Goal: Register for event/course

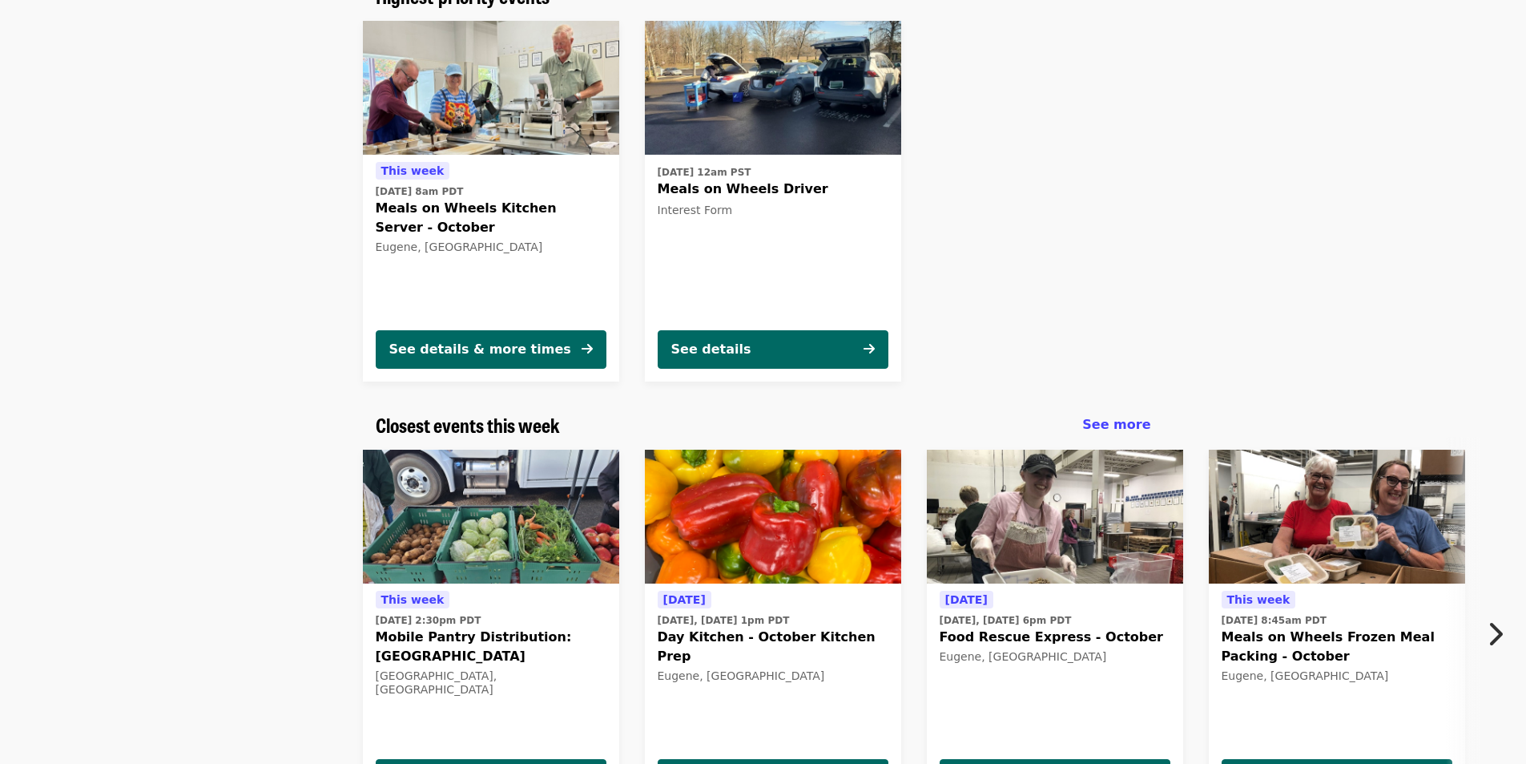
scroll to position [160, 0]
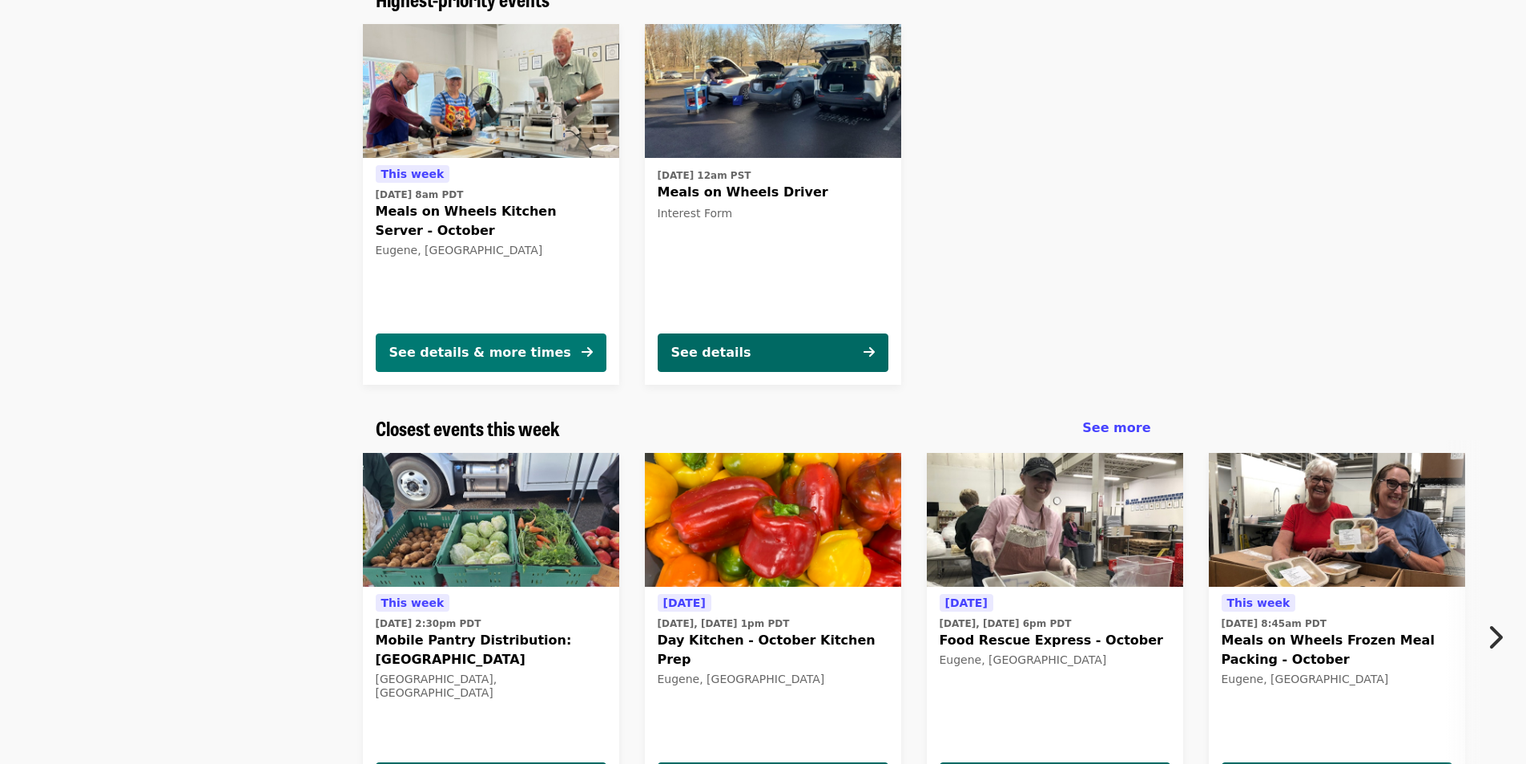
click at [474, 346] on div "See details & more times" at bounding box center [480, 352] width 182 height 19
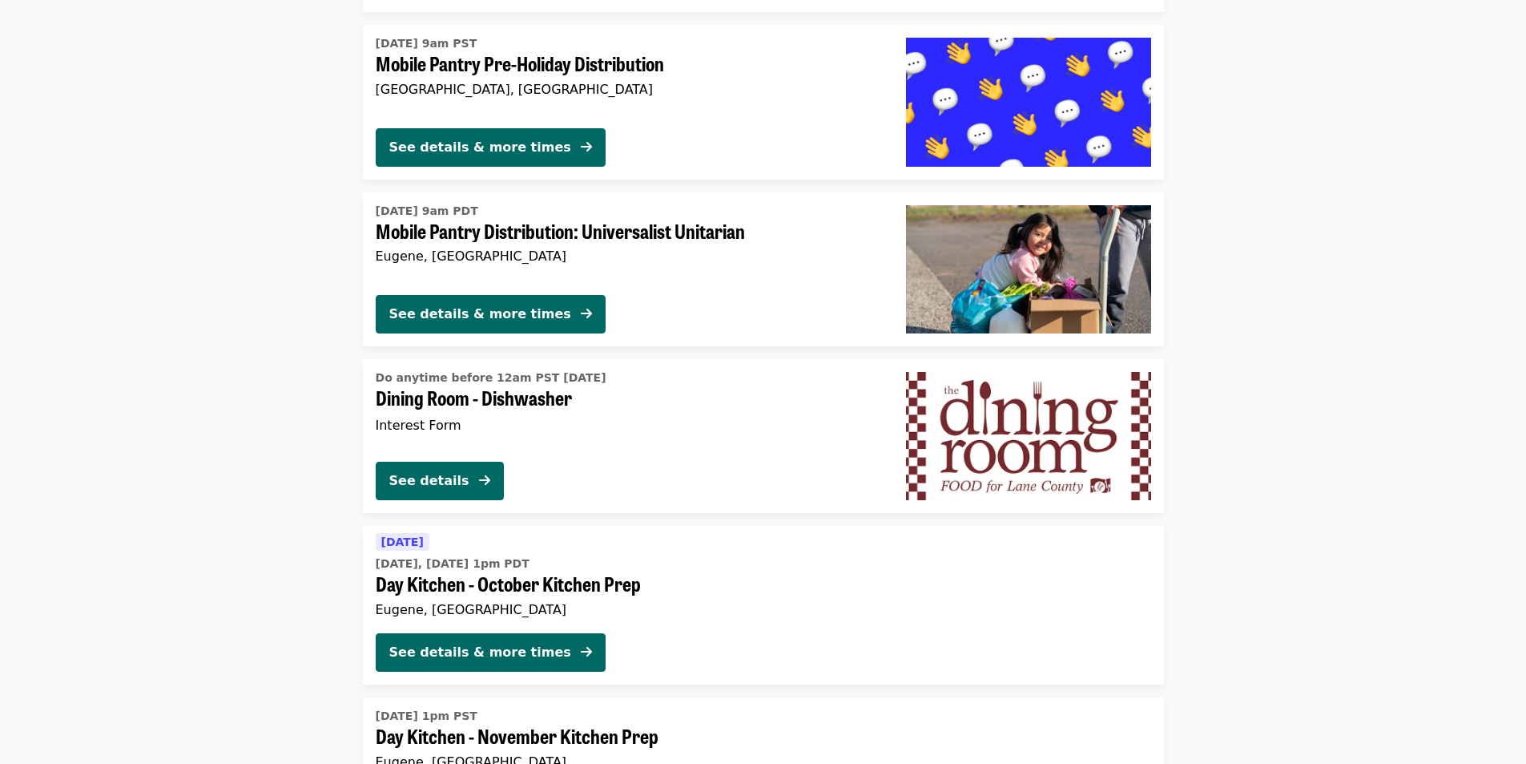
scroll to position [1220, 0]
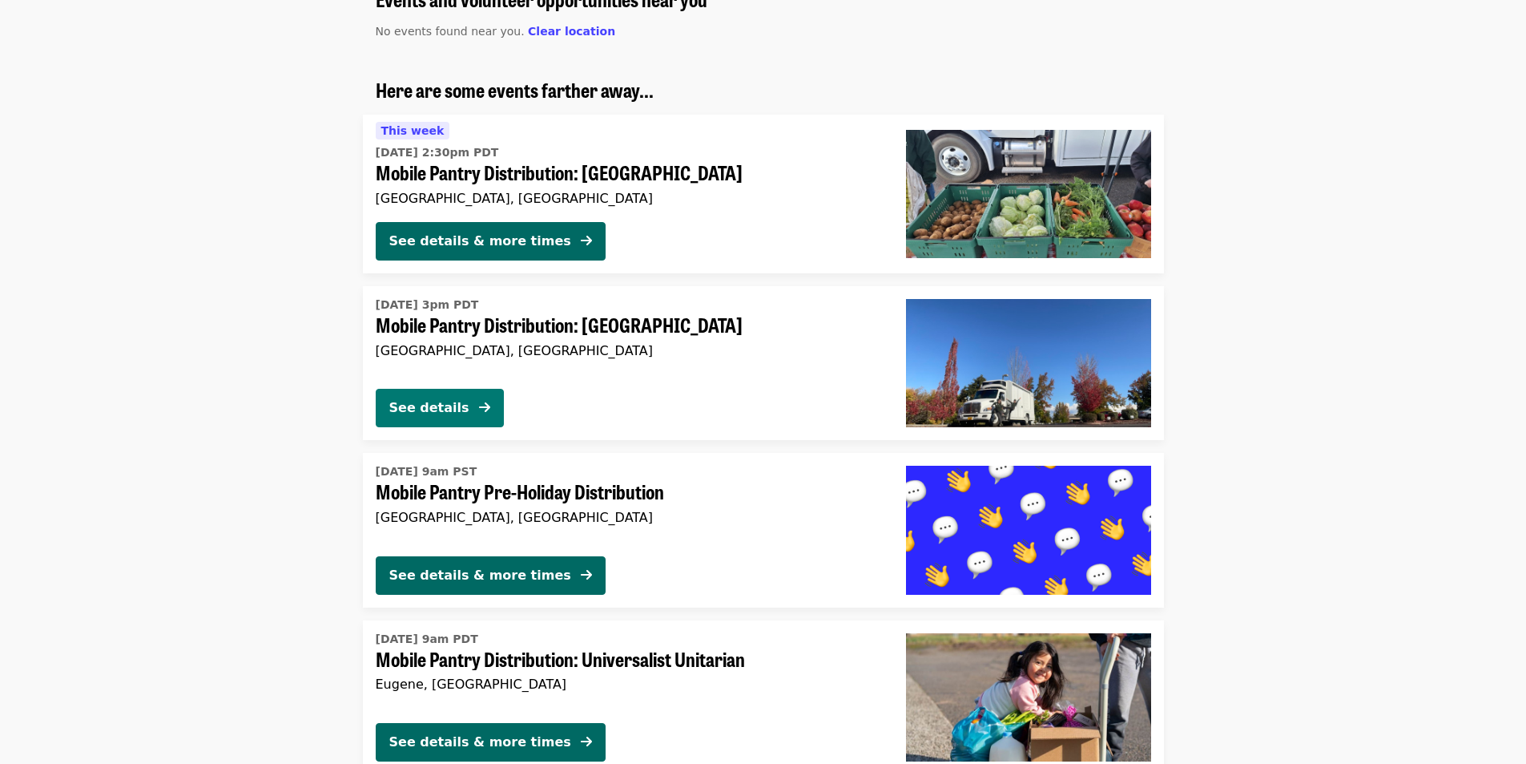
click at [444, 408] on div "See details" at bounding box center [429, 407] width 80 height 19
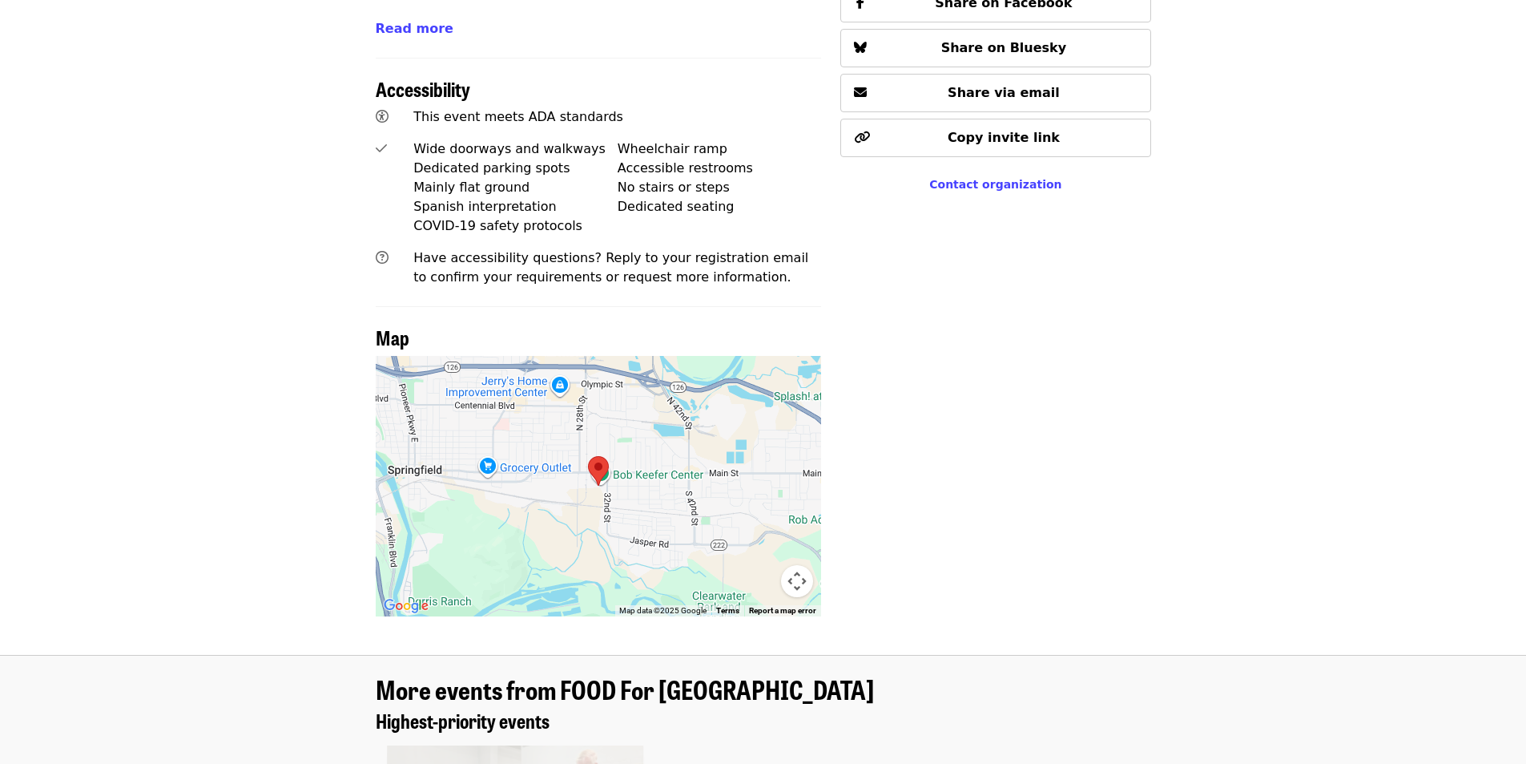
scroll to position [1042, 0]
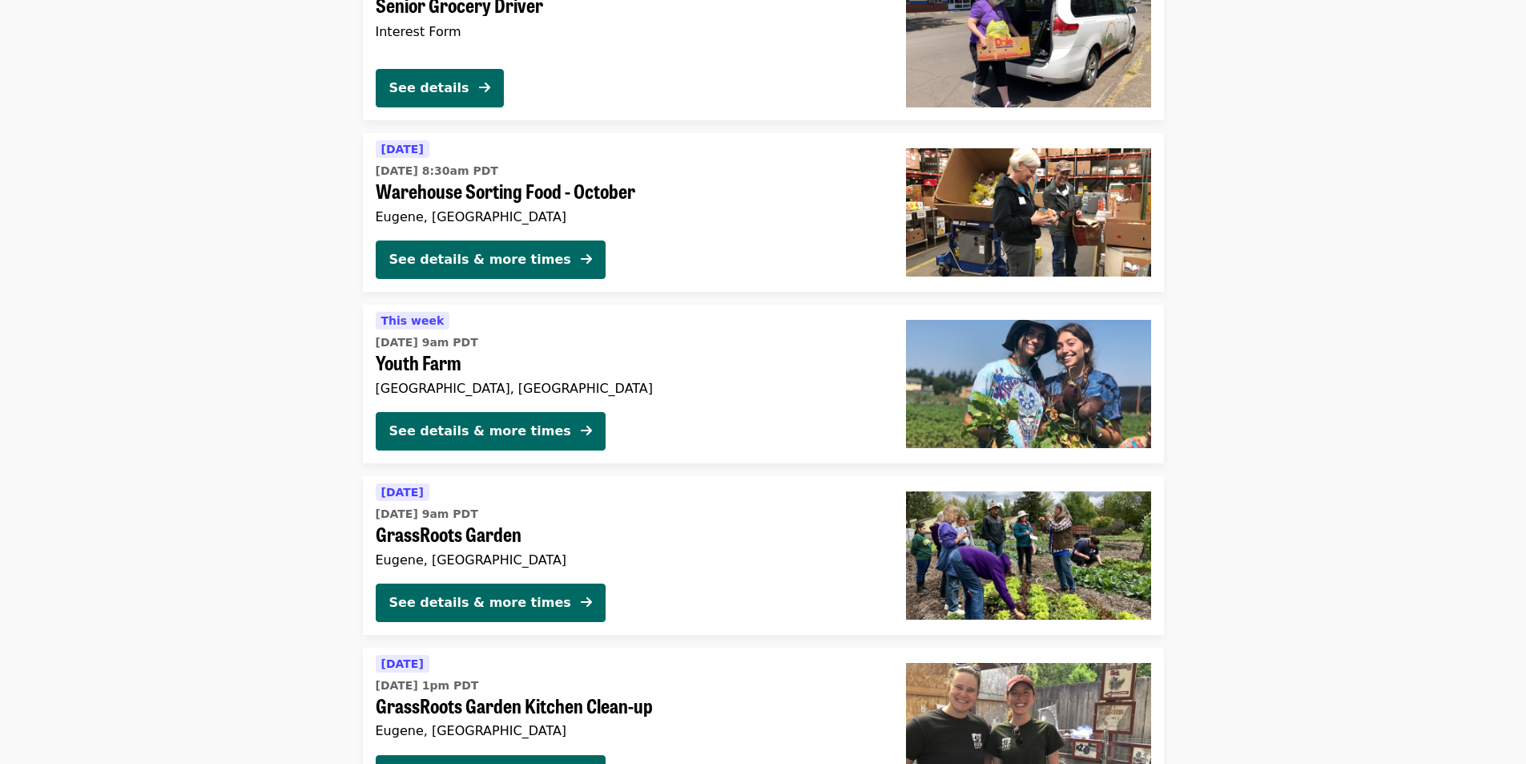
scroll to position [3402, 0]
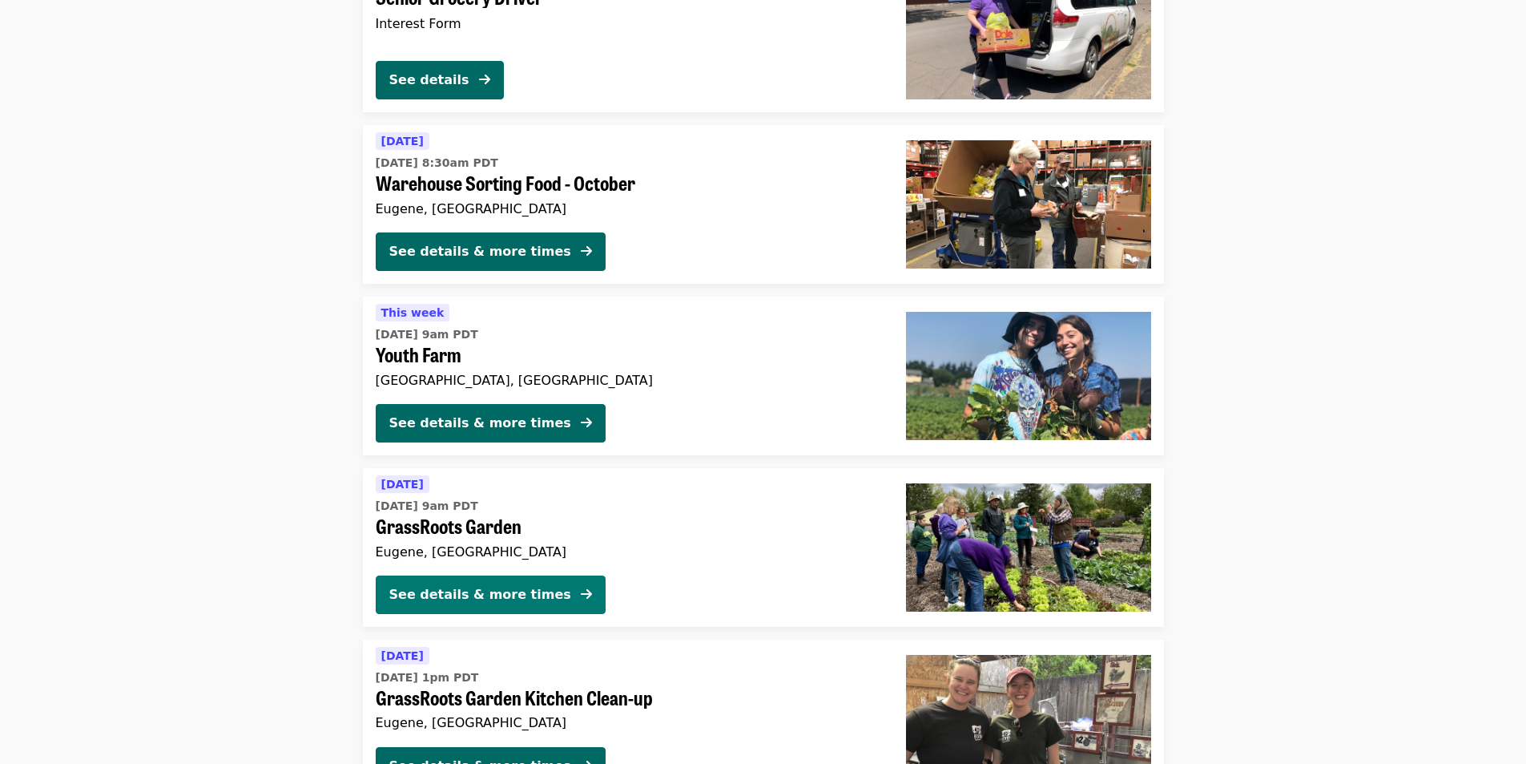
click at [521, 587] on div "See details & more times" at bounding box center [480, 594] width 182 height 19
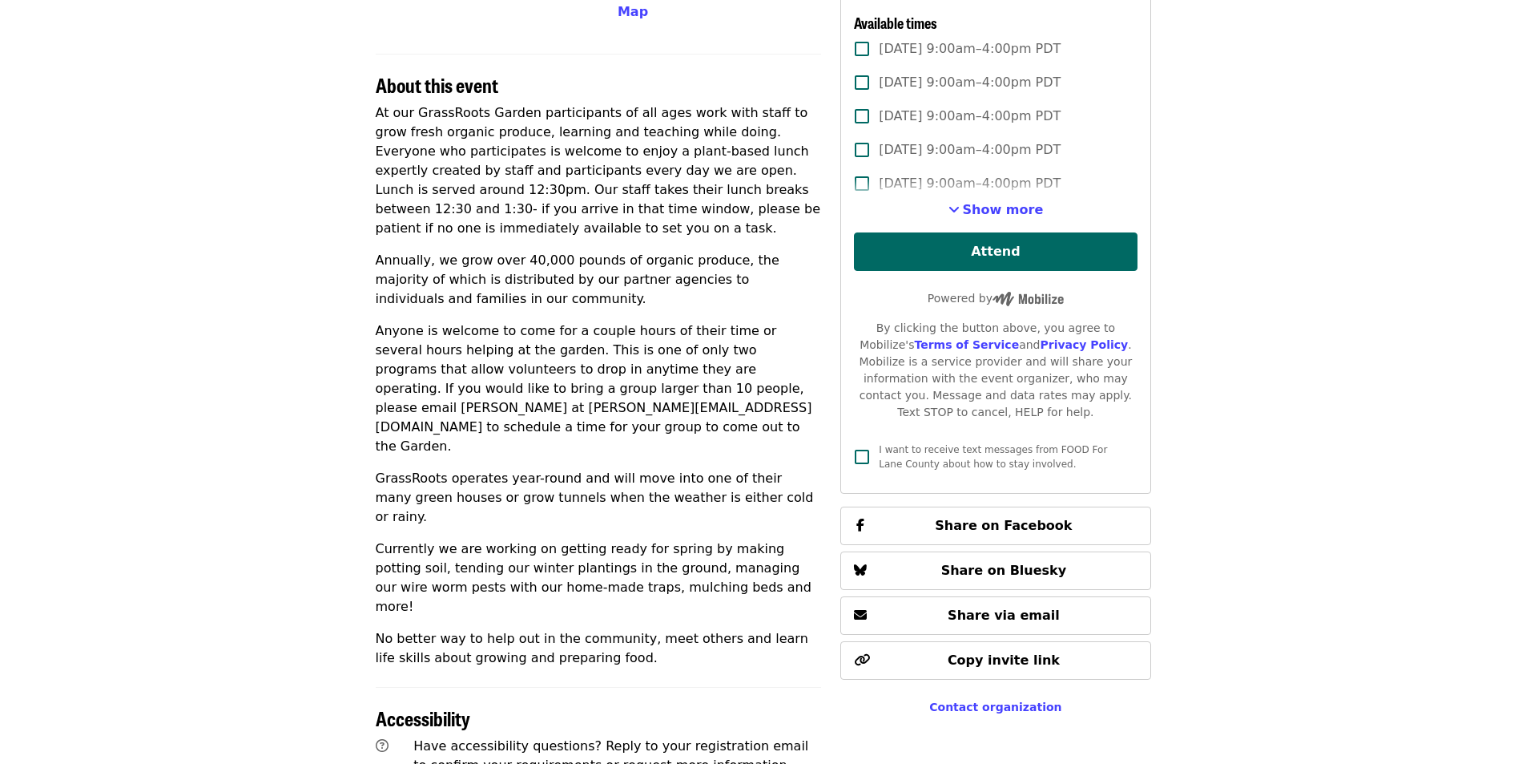
scroll to position [481, 0]
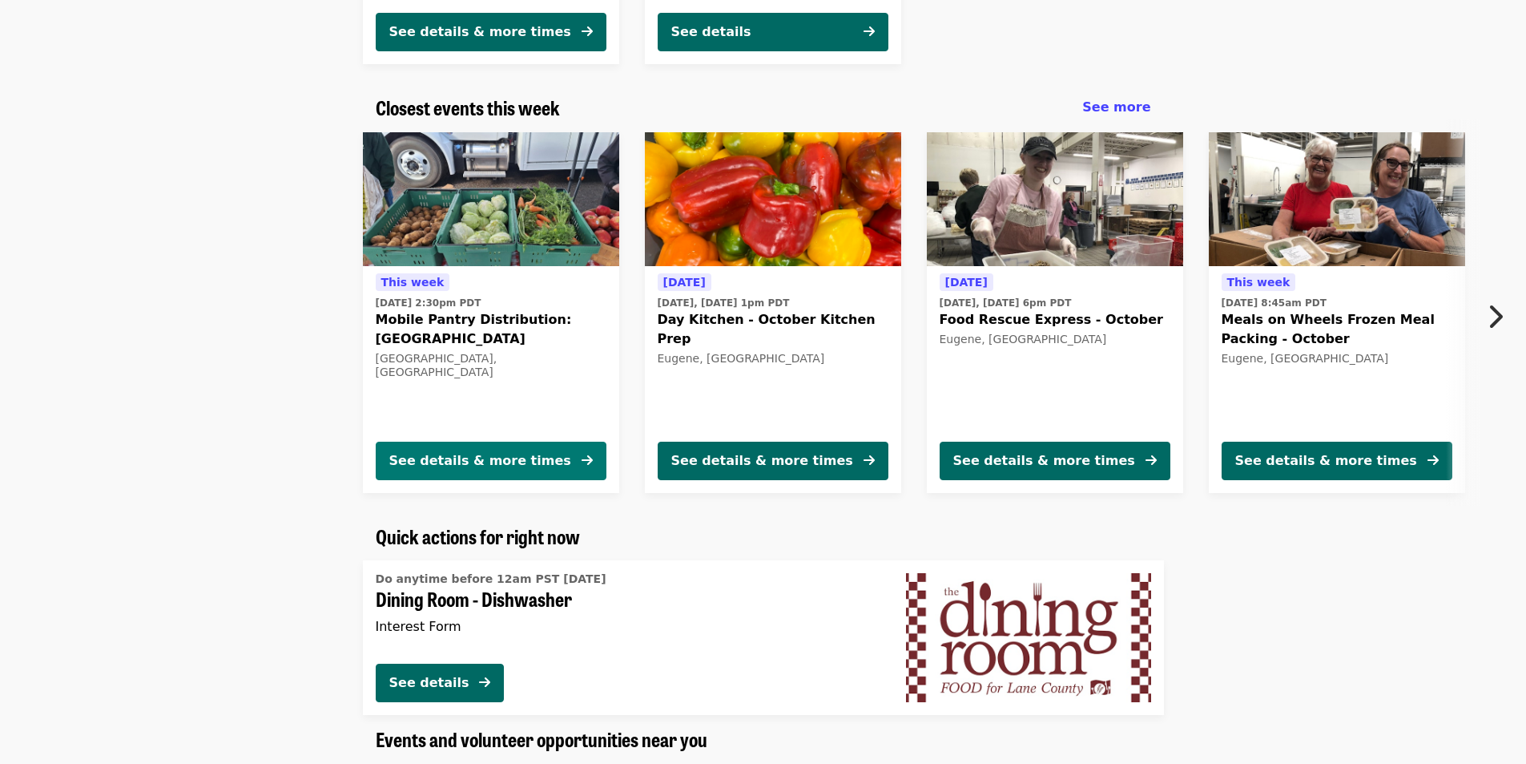
click at [434, 468] on div "See details & more times" at bounding box center [480, 460] width 182 height 19
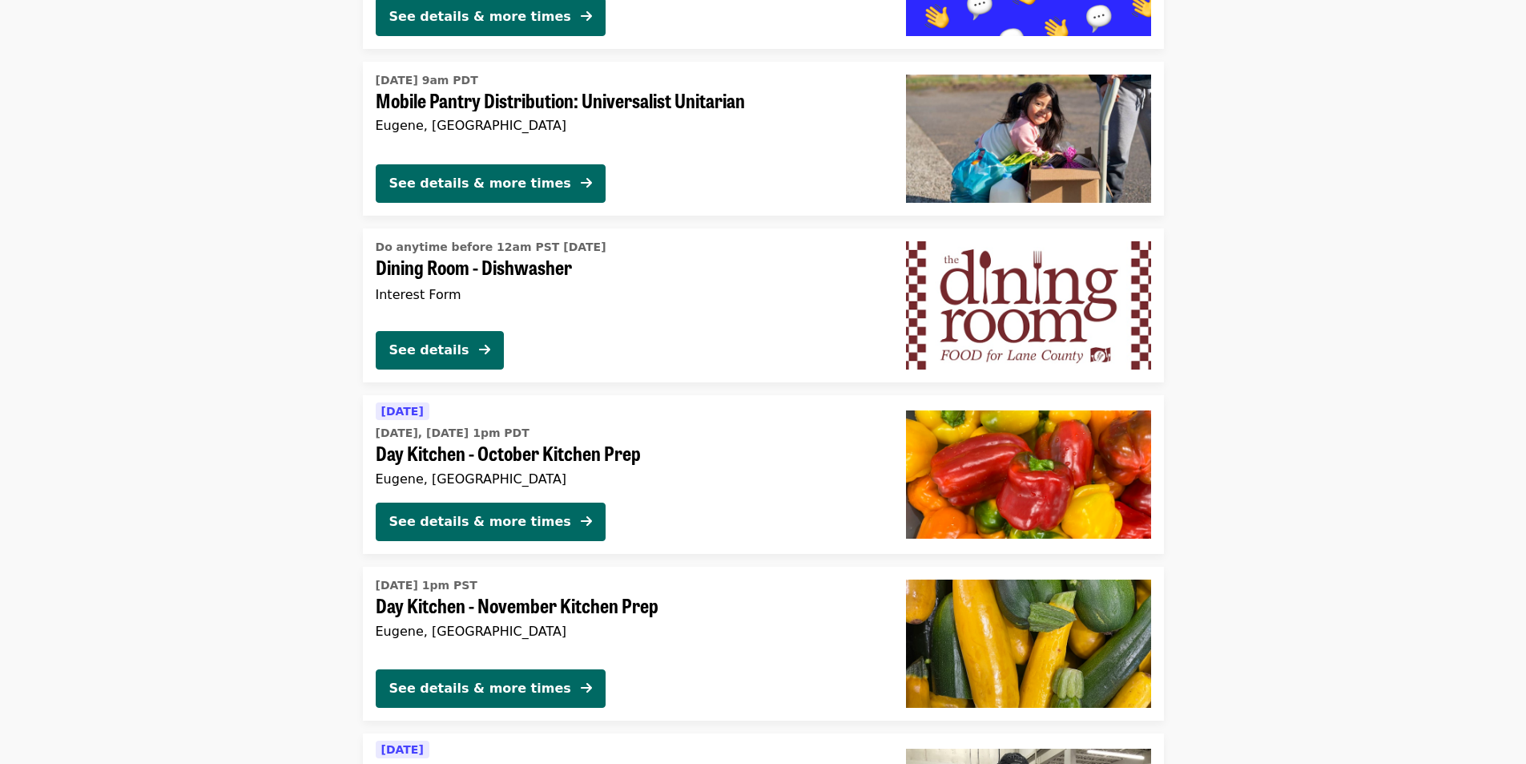
scroll to position [1780, 0]
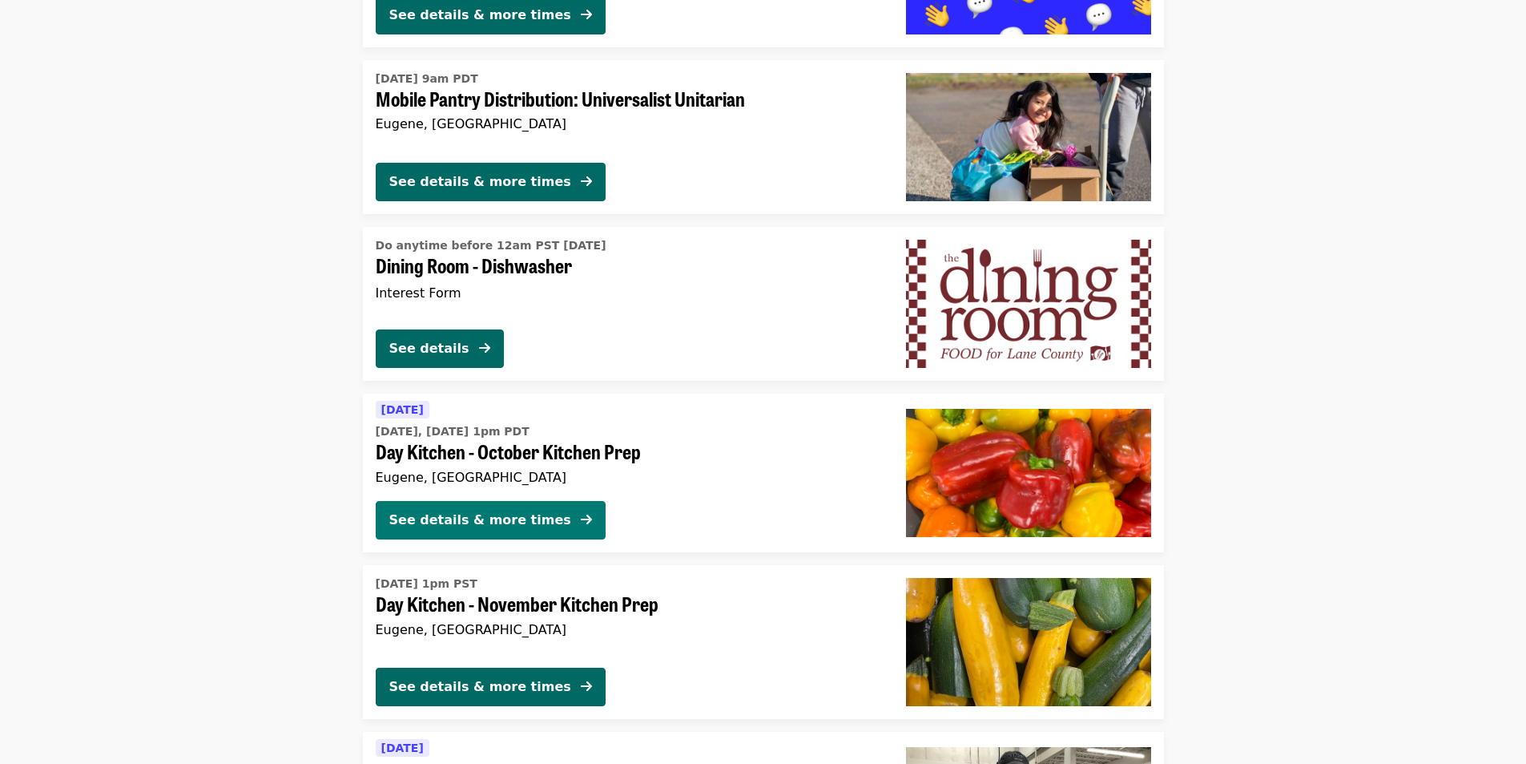
click at [526, 512] on div "See details & more times" at bounding box center [480, 519] width 182 height 19
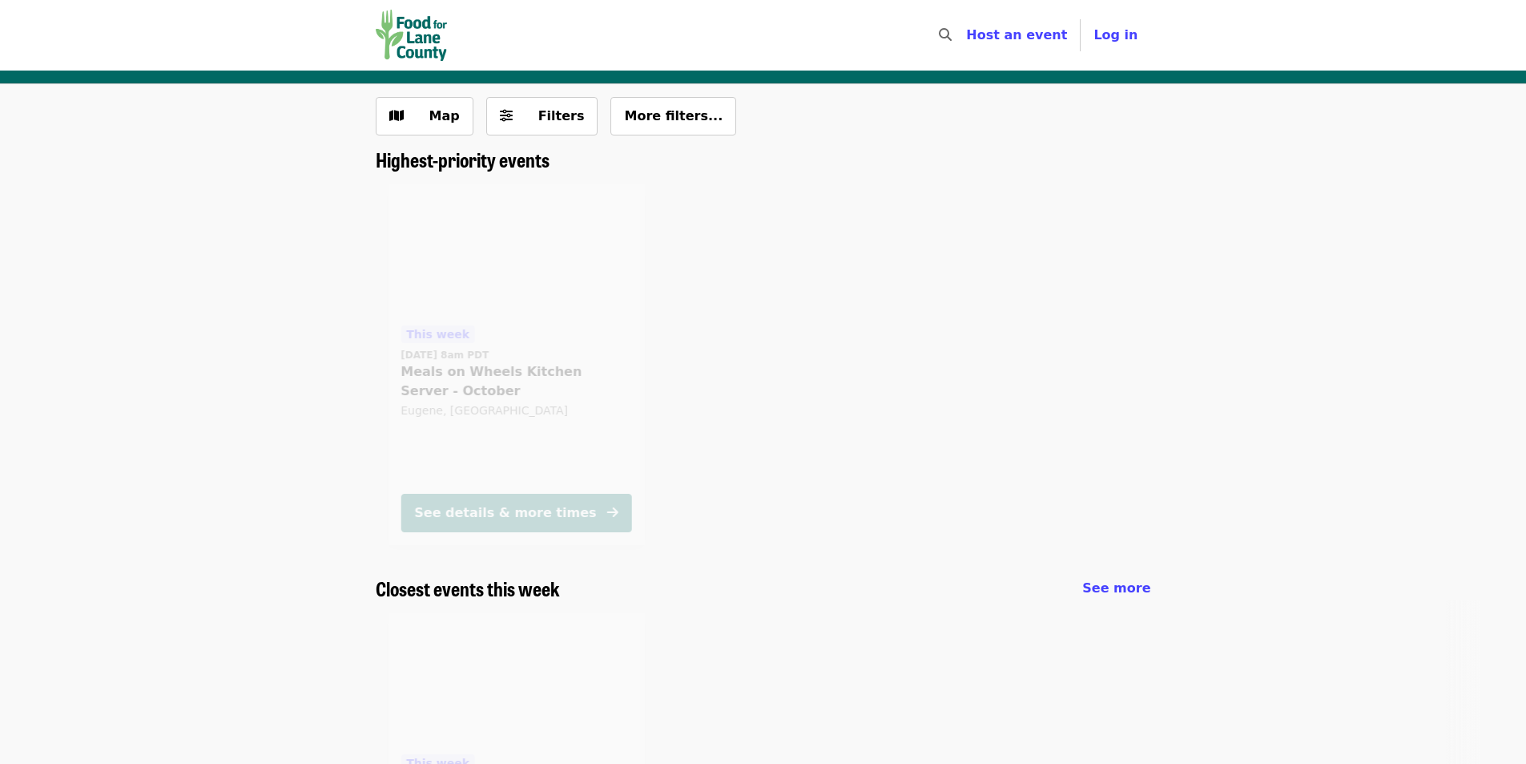
scroll to position [3268, 0]
